Goal: Obtain resource: Download file/media

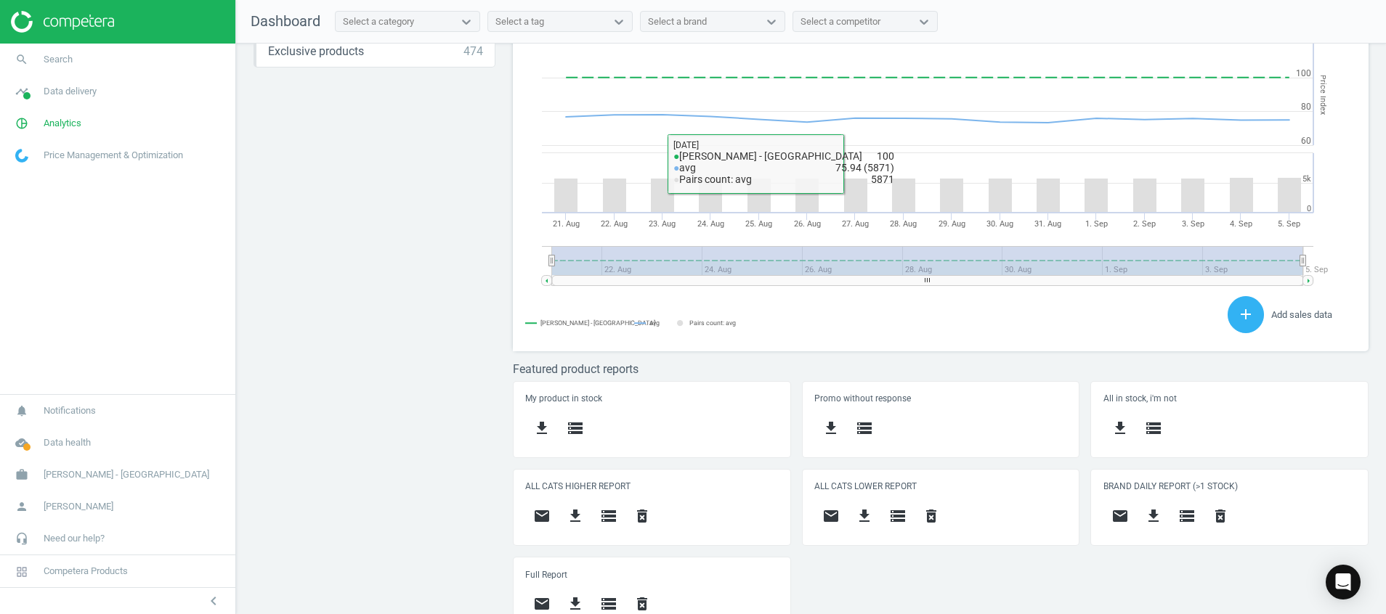
scroll to position [398, 0]
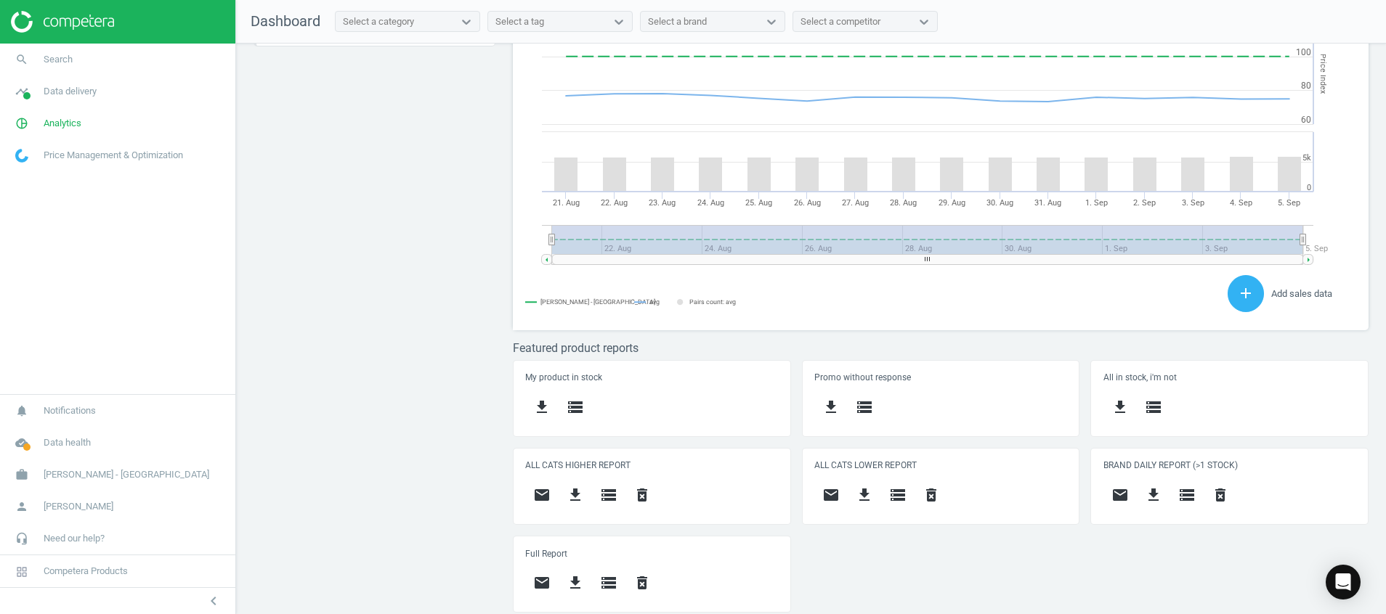
click at [68, 16] on img at bounding box center [62, 22] width 103 height 22
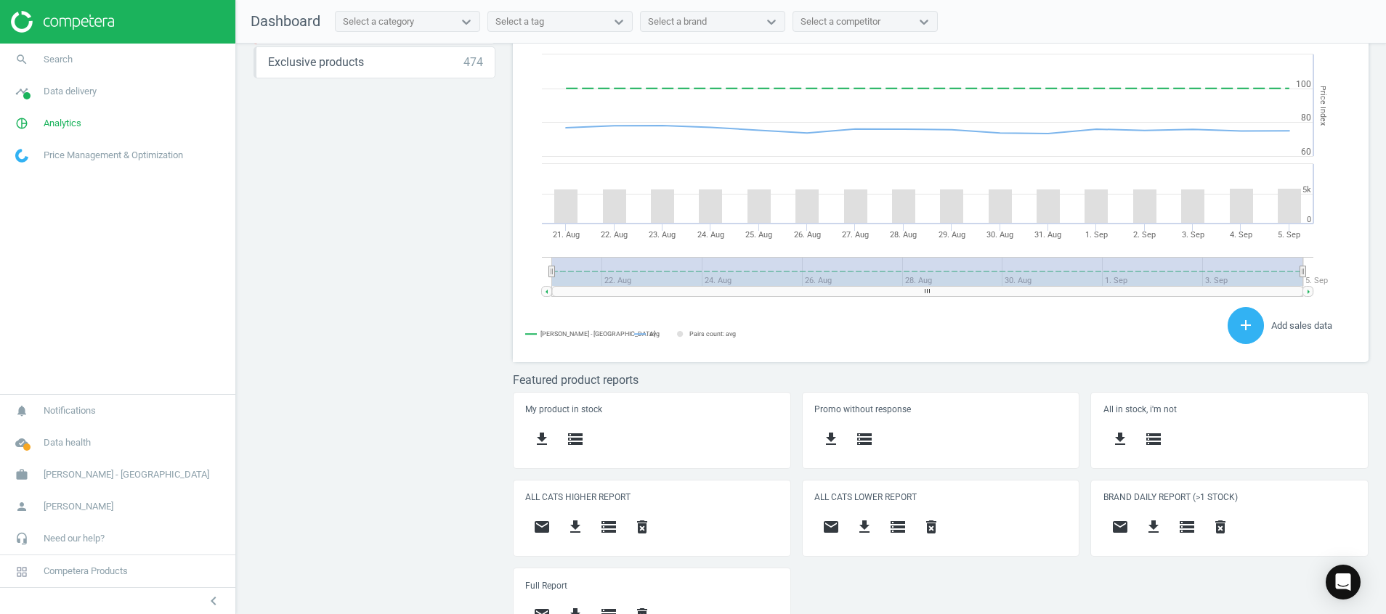
scroll to position [398, 0]
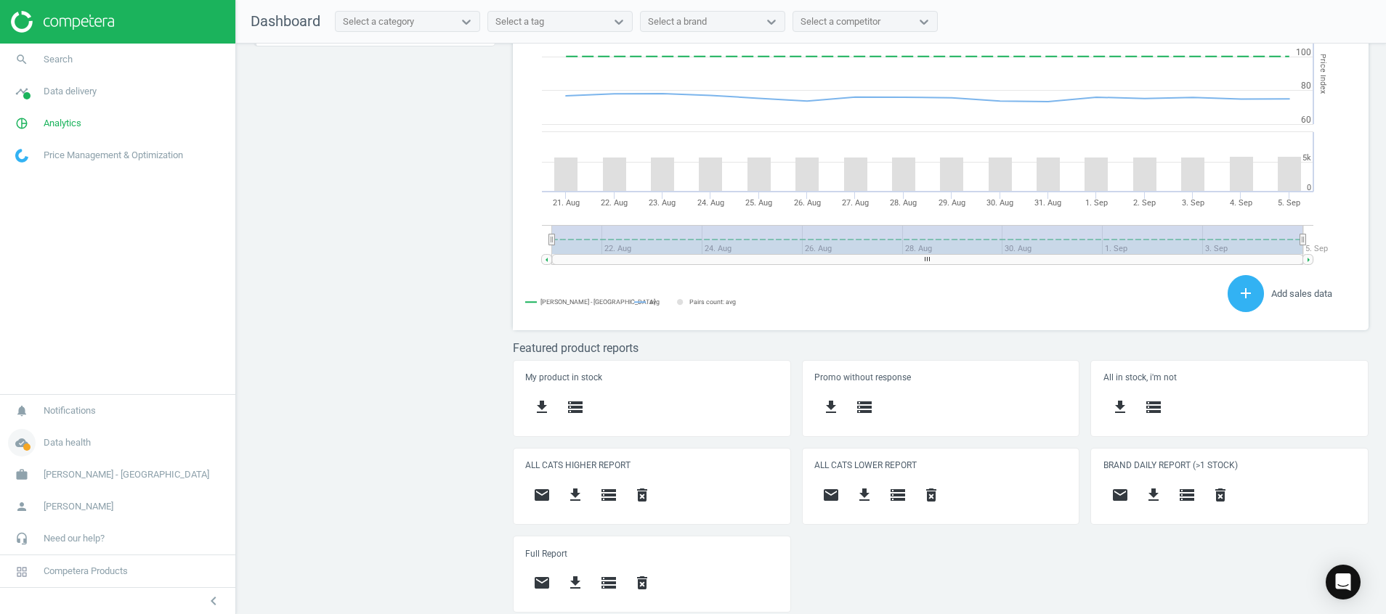
click at [15, 440] on icon "cloud_done" at bounding box center [22, 443] width 28 height 28
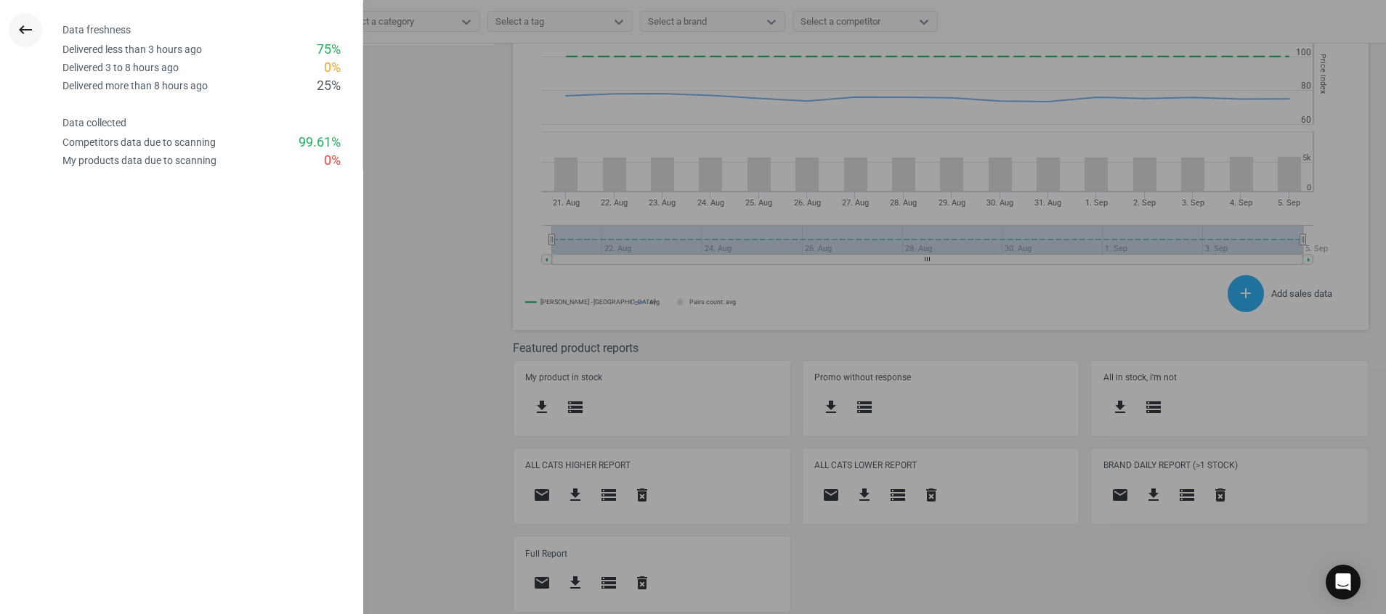
click at [29, 27] on icon "keyboard_backspace" at bounding box center [25, 29] width 17 height 17
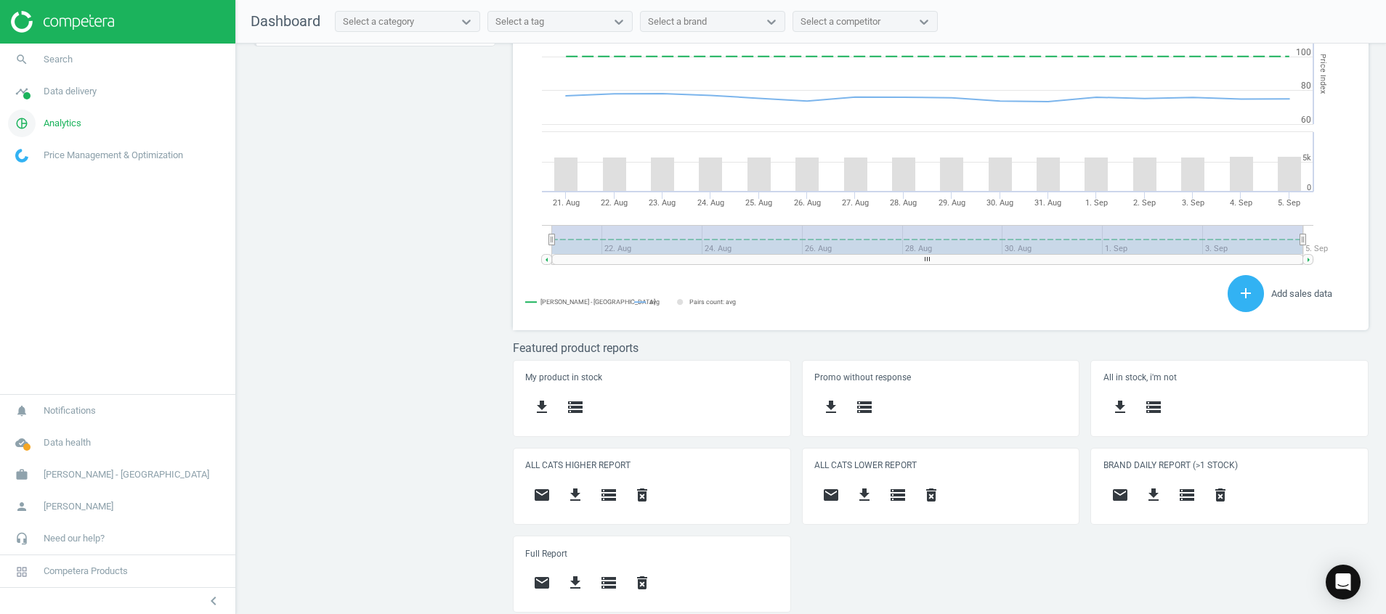
click at [15, 124] on icon "pie_chart_outlined" at bounding box center [22, 124] width 28 height 28
click at [23, 102] on icon "timeline" at bounding box center [22, 92] width 28 height 28
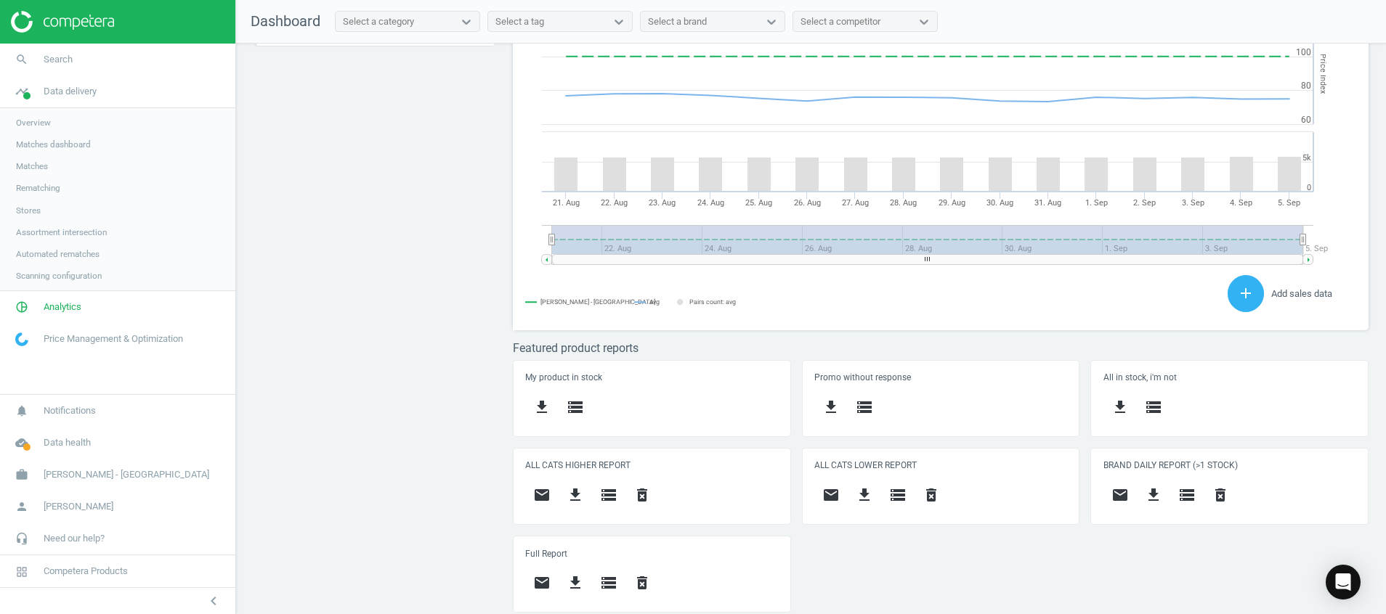
click at [28, 208] on span "Stores" at bounding box center [28, 211] width 25 height 12
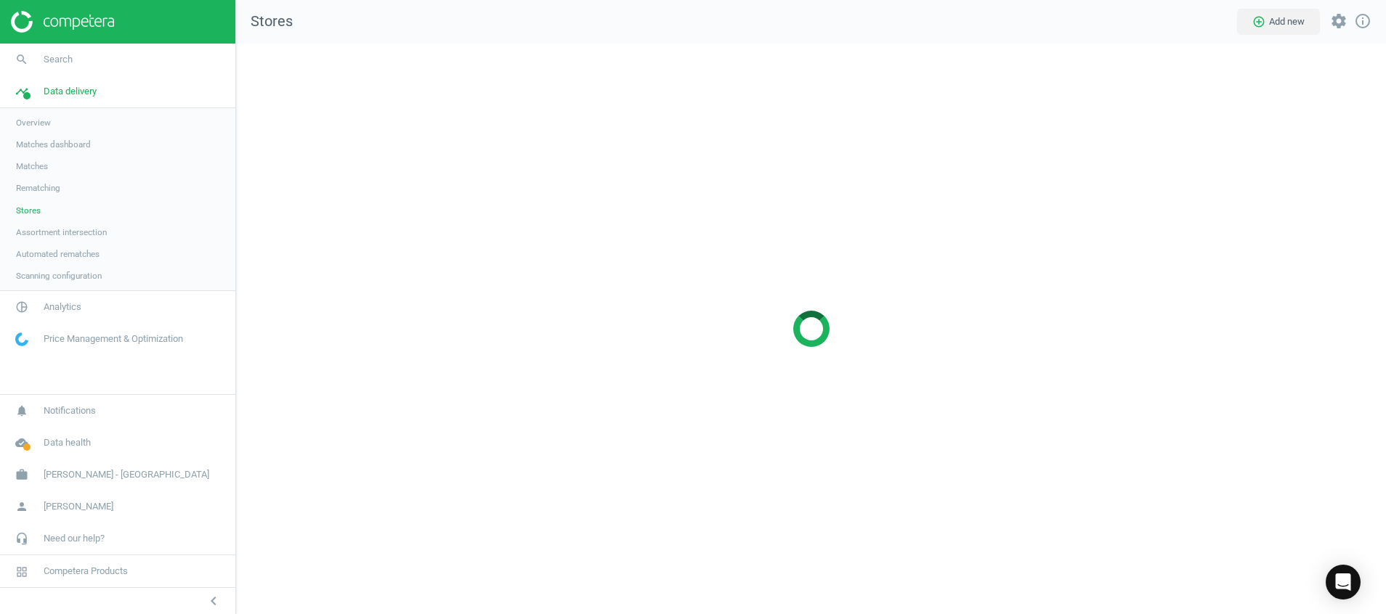
scroll to position [605, 1184]
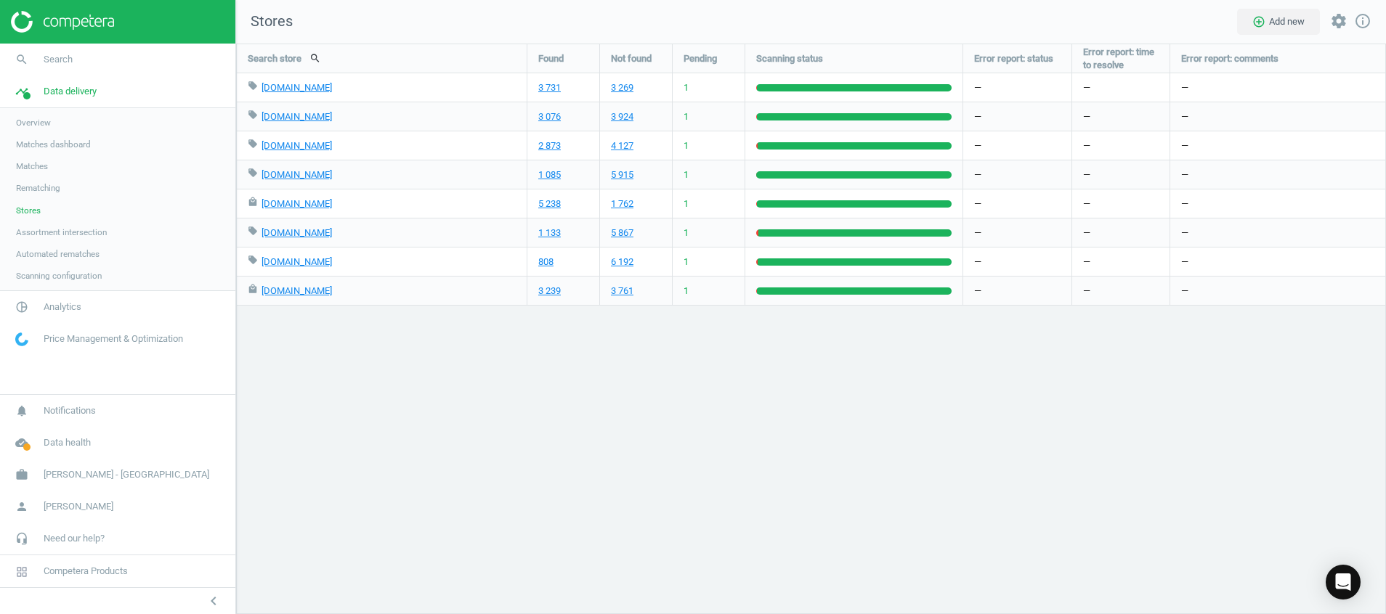
click at [100, 23] on img at bounding box center [62, 22] width 103 height 22
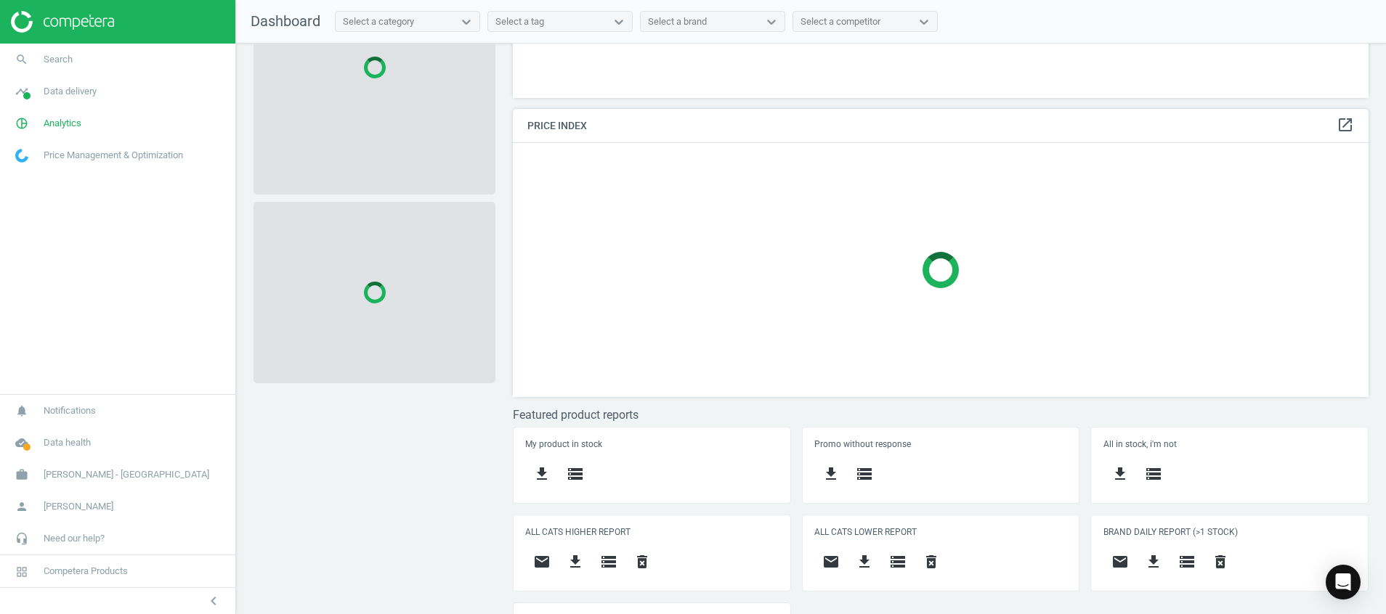
scroll to position [304, 0]
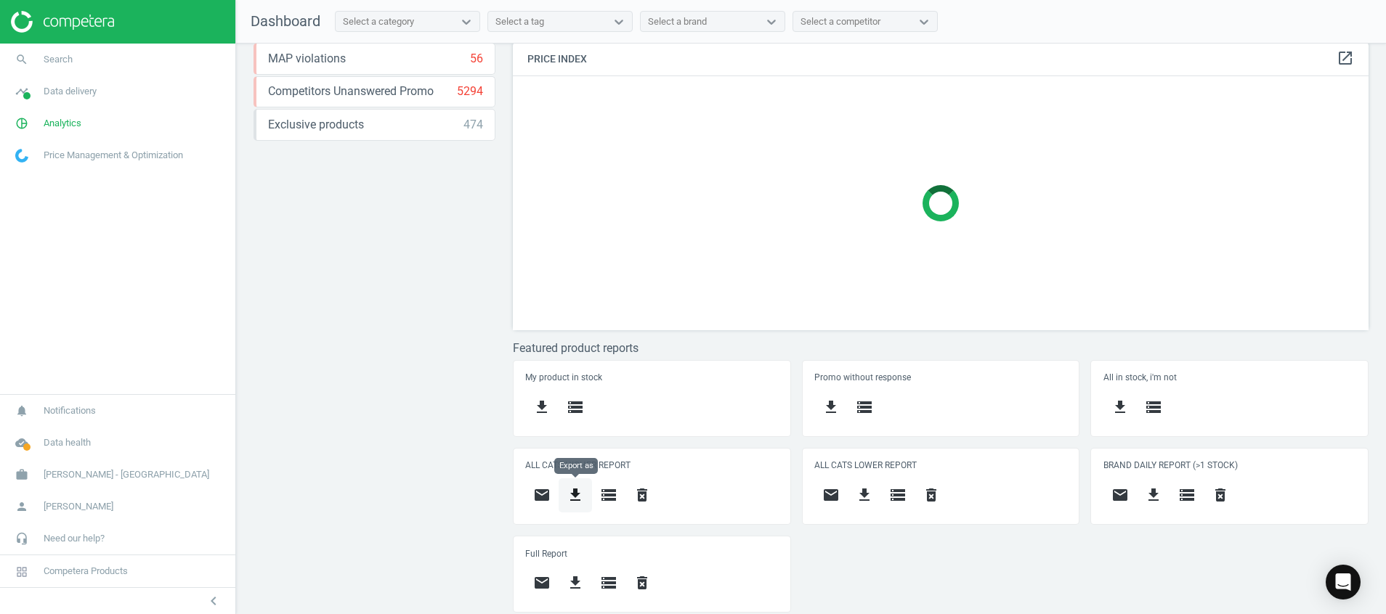
click at [575, 497] on icon "get_app" at bounding box center [575, 495] width 17 height 17
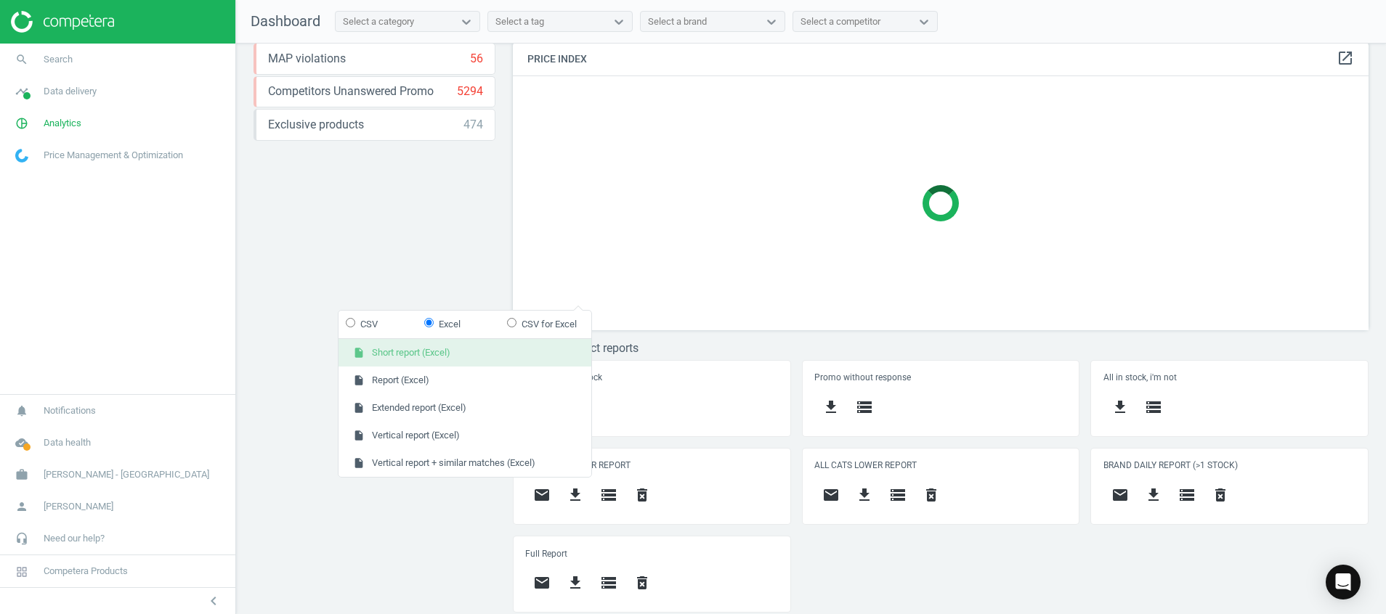
click at [454, 345] on button "insert_drive_file Short report (Excel)" at bounding box center [464, 353] width 253 height 28
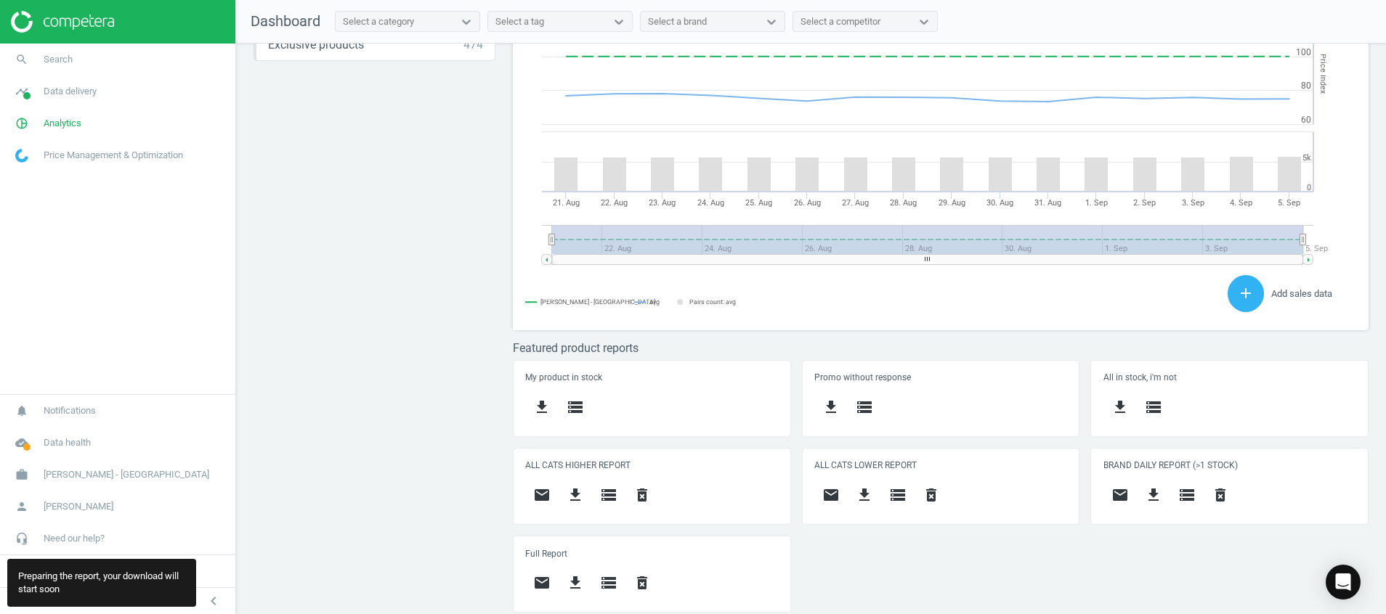
scroll to position [322, 873]
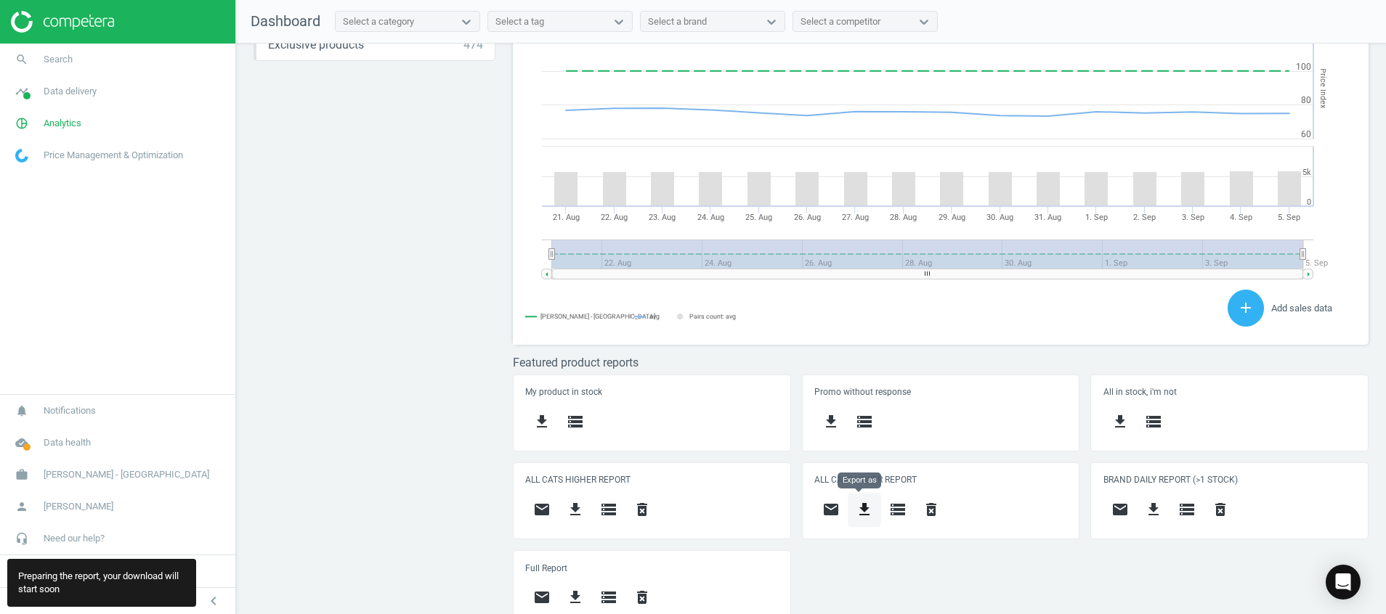
click at [856, 514] on icon "get_app" at bounding box center [864, 509] width 17 height 17
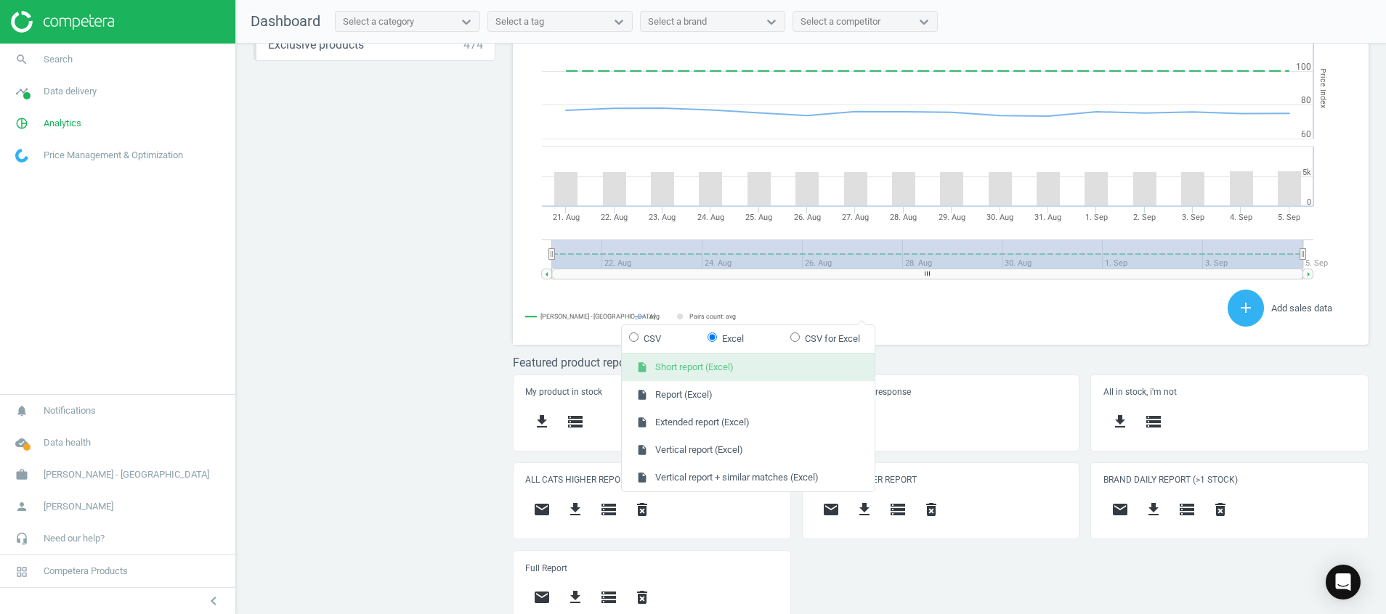
click at [773, 364] on button "insert_drive_file Short report (Excel)" at bounding box center [748, 368] width 253 height 28
